Goal: Task Accomplishment & Management: Complete application form

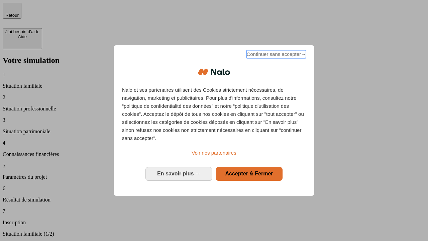
click at [276, 55] on span "Continuer sans accepter →" at bounding box center [277, 54] width 60 height 8
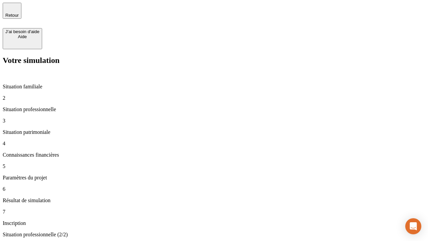
type input "30 000"
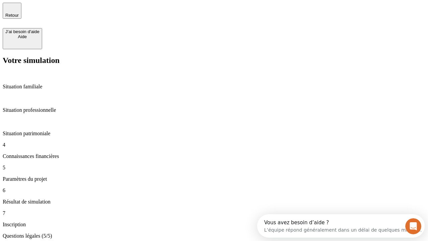
type input "25"
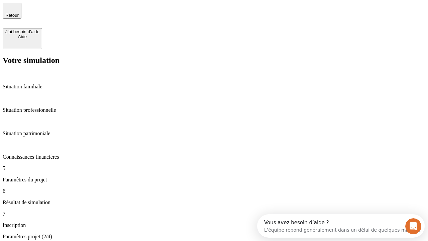
type input "1 000"
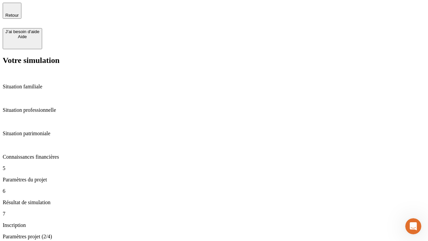
type input "640"
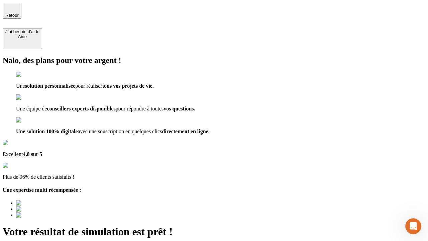
type input "[EMAIL_ADDRESS][PERSON_NAME][DOMAIN_NAME]"
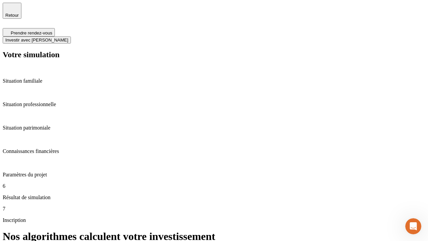
scroll to position [3, 0]
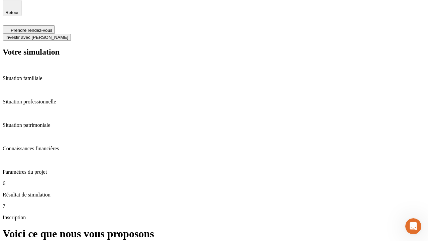
click at [68, 35] on span "Investir avec [PERSON_NAME]" at bounding box center [36, 37] width 63 height 5
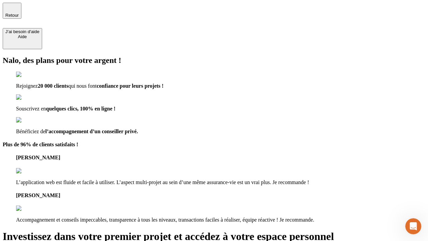
type input "[EMAIL_ADDRESS][PERSON_NAME][DOMAIN_NAME]"
